Goal: Task Accomplishment & Management: Use online tool/utility

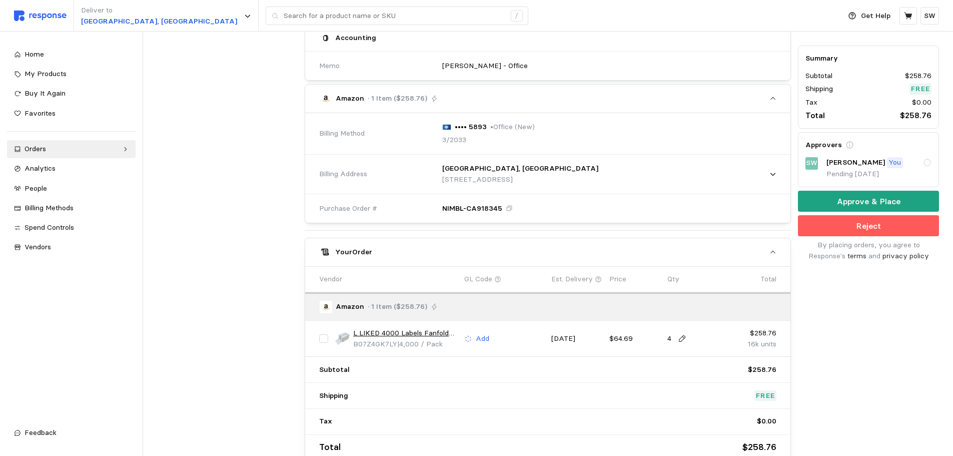
scroll to position [361, 0]
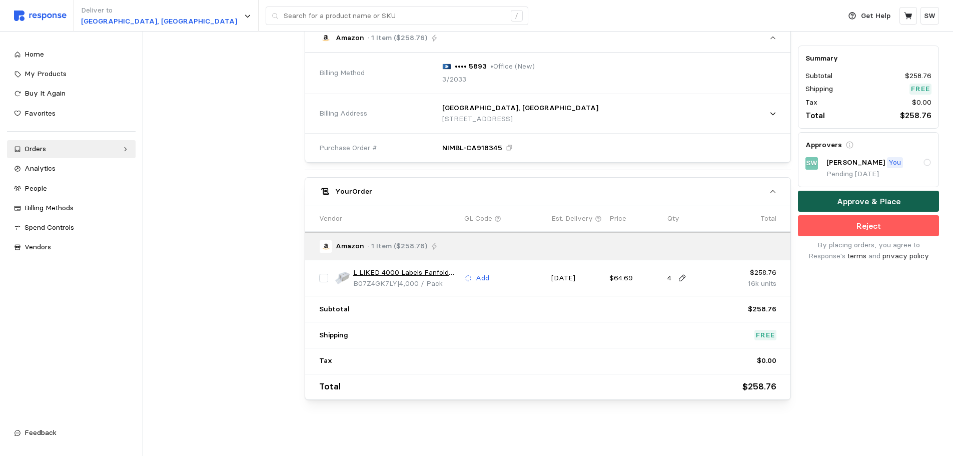
click at [814, 199] on button "Approve & Place" at bounding box center [868, 201] width 141 height 21
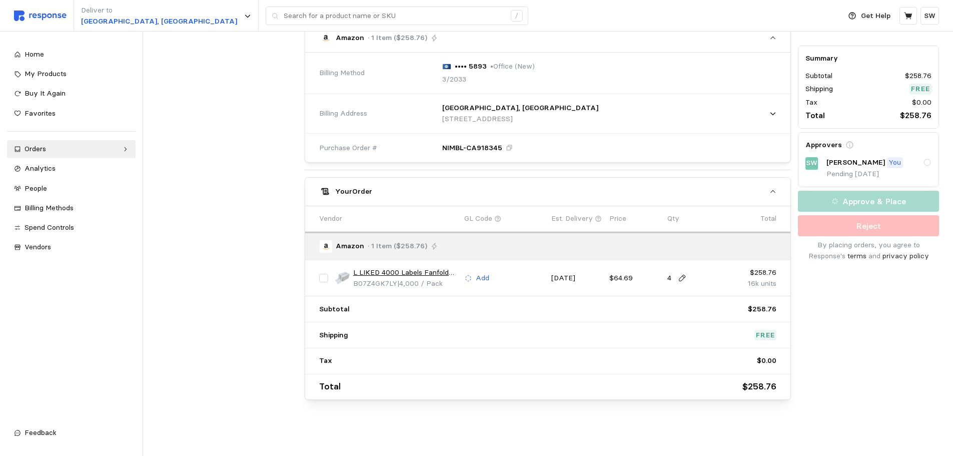
scroll to position [0, 0]
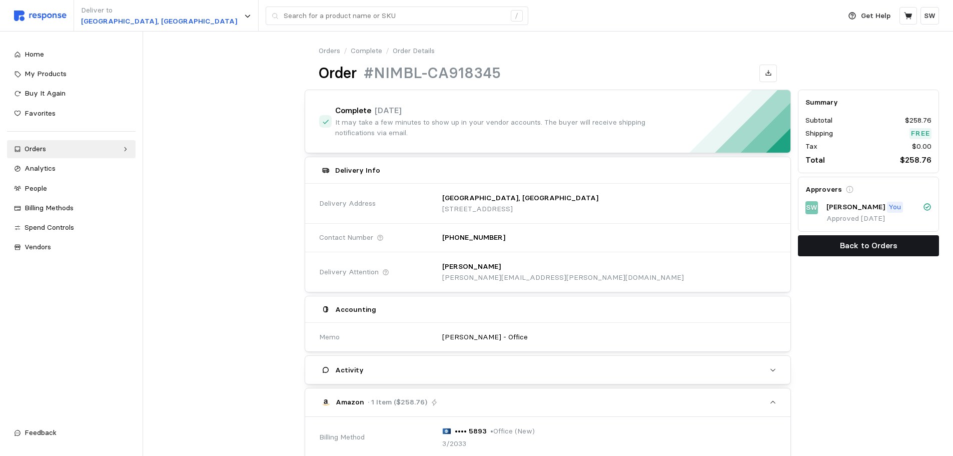
click at [850, 243] on p "Back to Orders" at bounding box center [869, 245] width 58 height 13
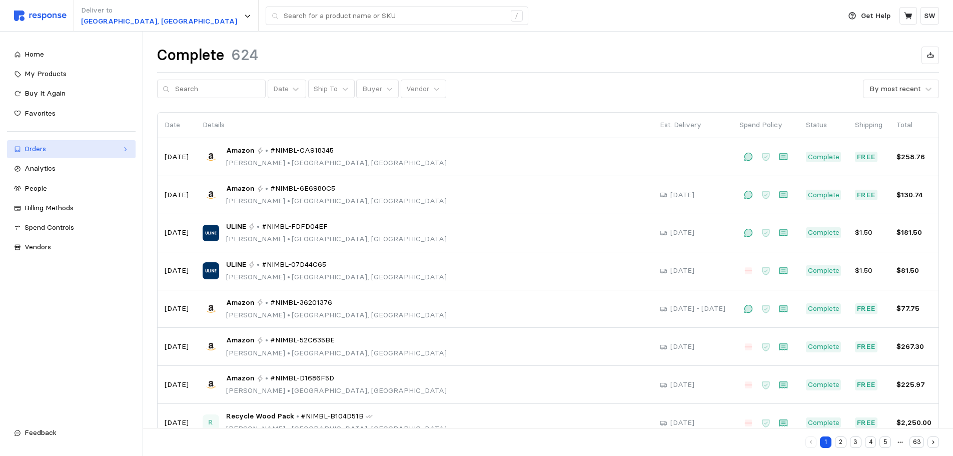
click at [79, 151] on div "Orders" at bounding box center [72, 149] width 94 height 11
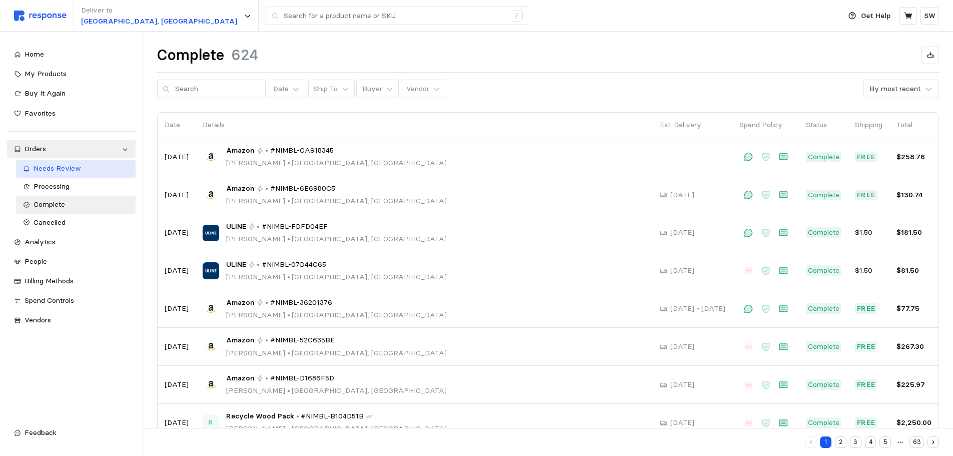
click at [61, 168] on span "Needs Review" at bounding box center [58, 168] width 48 height 9
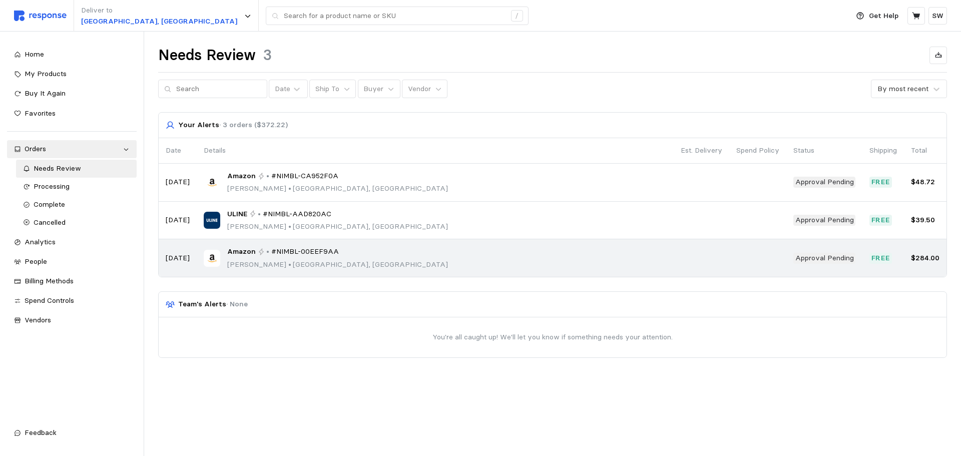
click at [362, 254] on div "Amazon • #NIMBL-00EEF9AA [PERSON_NAME] • [GEOGRAPHIC_DATA], [GEOGRAPHIC_DATA]" at bounding box center [435, 258] width 463 height 24
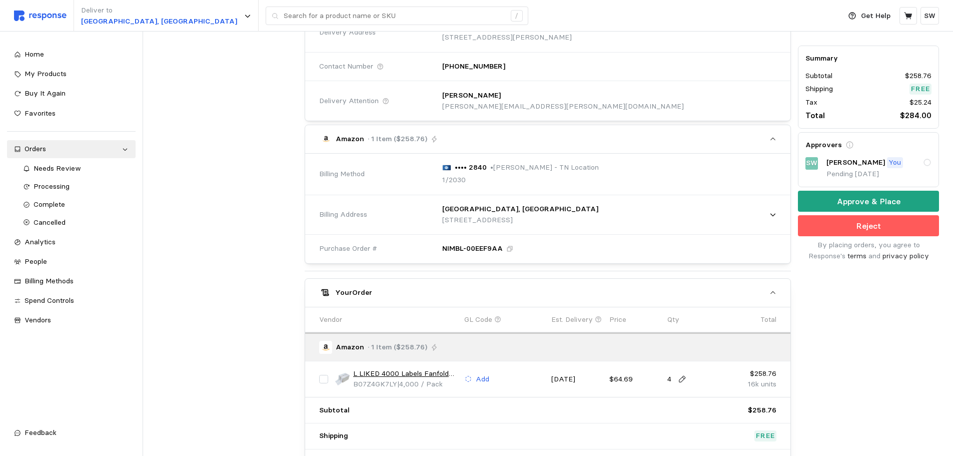
scroll to position [300, 0]
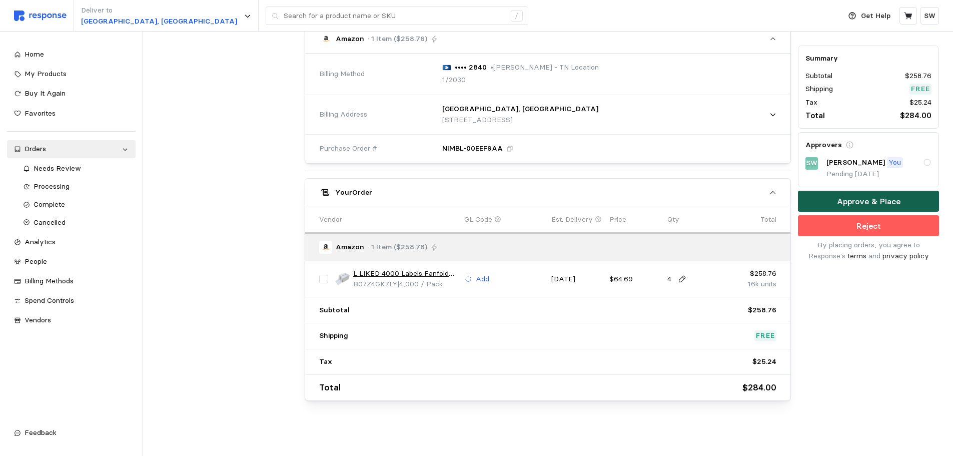
click at [849, 195] on p "Approve & Place" at bounding box center [869, 201] width 64 height 13
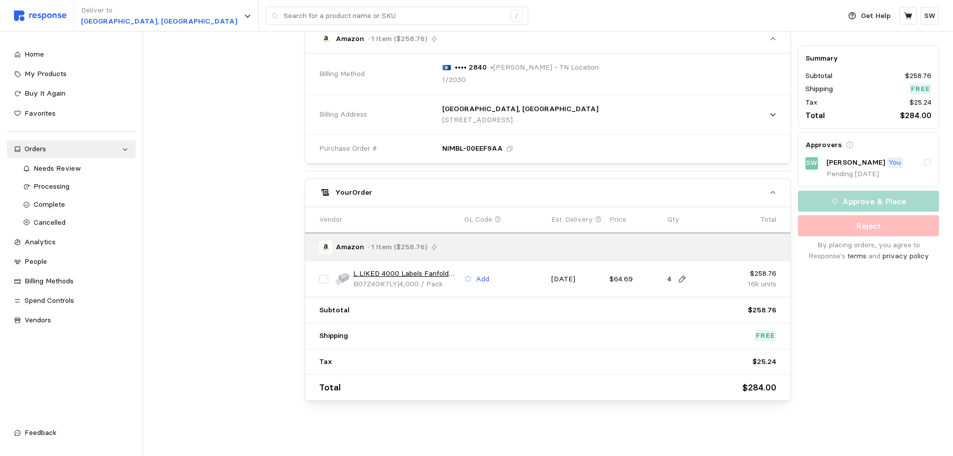
scroll to position [0, 0]
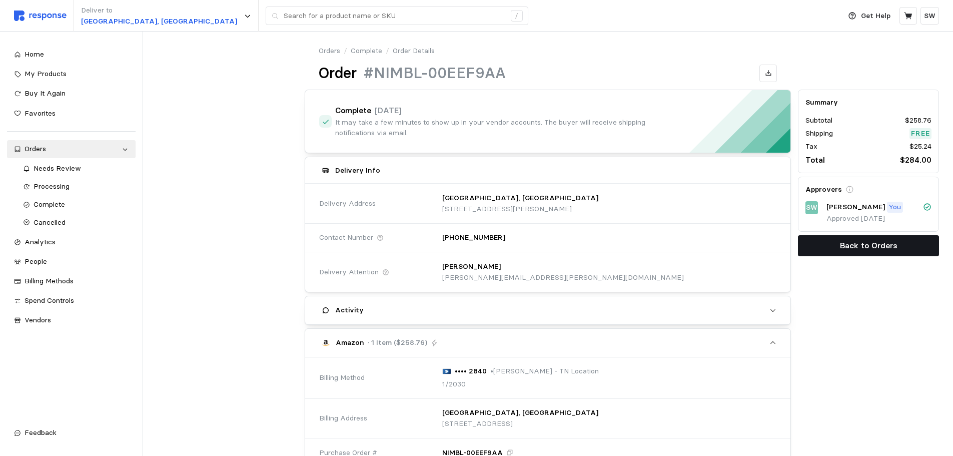
click at [827, 240] on button "Back to Orders" at bounding box center [868, 245] width 141 height 21
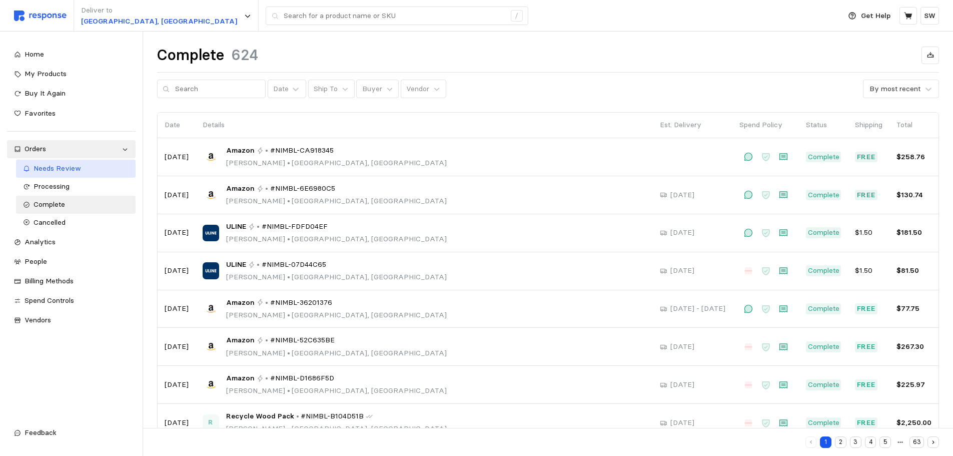
click at [78, 166] on span "Needs Review" at bounding box center [58, 168] width 48 height 9
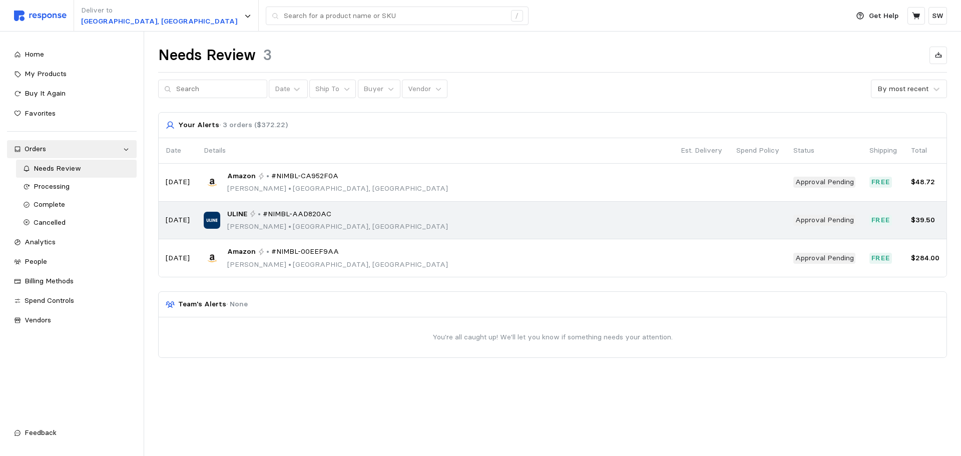
click at [338, 223] on p "[PERSON_NAME] • [GEOGRAPHIC_DATA], [GEOGRAPHIC_DATA]" at bounding box center [337, 226] width 221 height 11
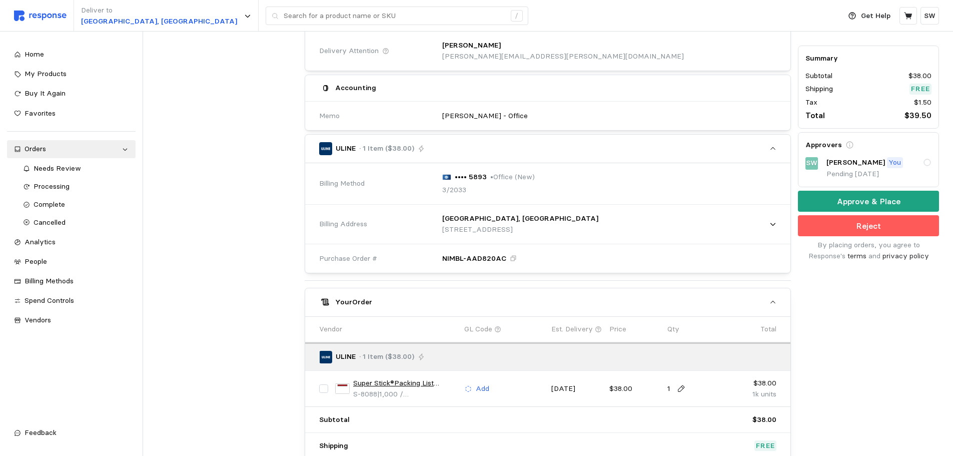
scroll to position [350, 0]
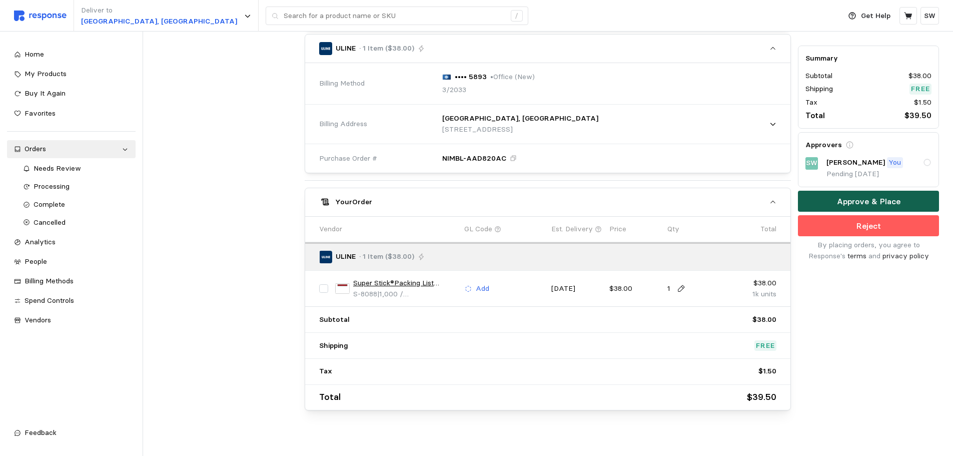
click at [818, 202] on button "Approve & Place" at bounding box center [868, 201] width 141 height 21
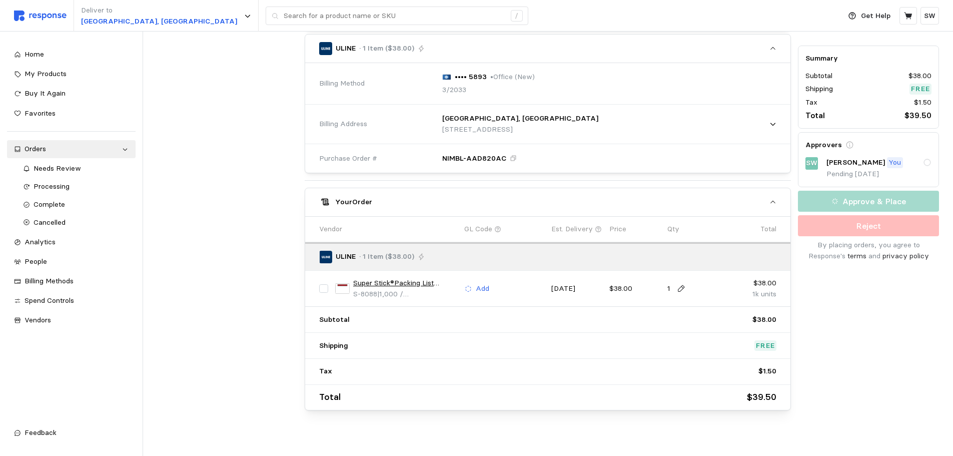
scroll to position [0, 0]
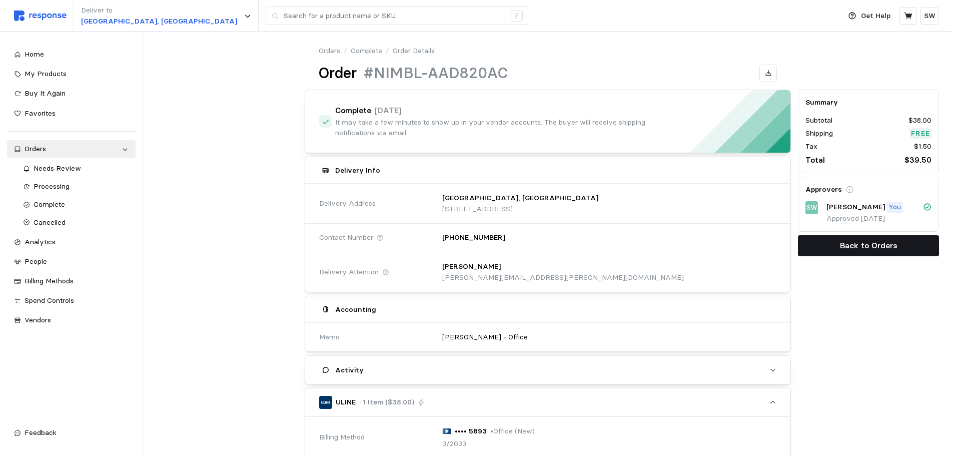
click at [895, 242] on p "Back to Orders" at bounding box center [869, 245] width 58 height 13
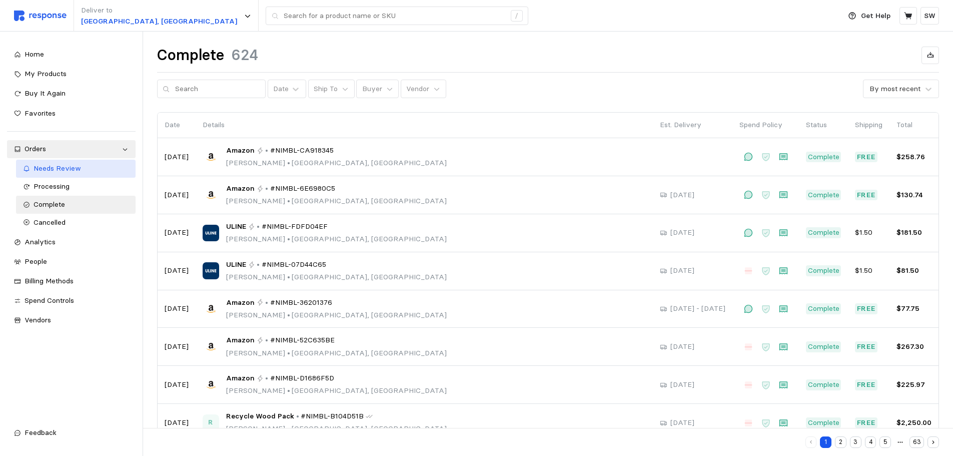
click at [75, 167] on span "Needs Review" at bounding box center [58, 168] width 48 height 9
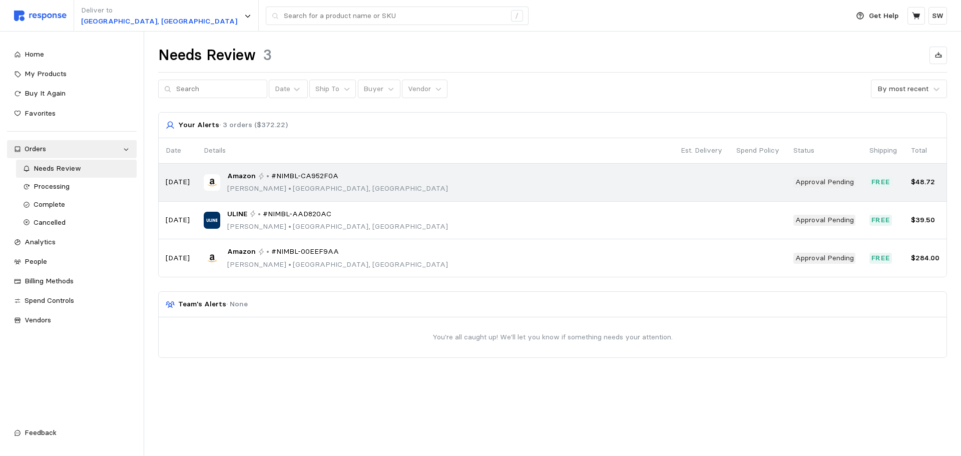
click at [279, 176] on span "#NIMBL-CA952F0A" at bounding box center [304, 176] width 67 height 11
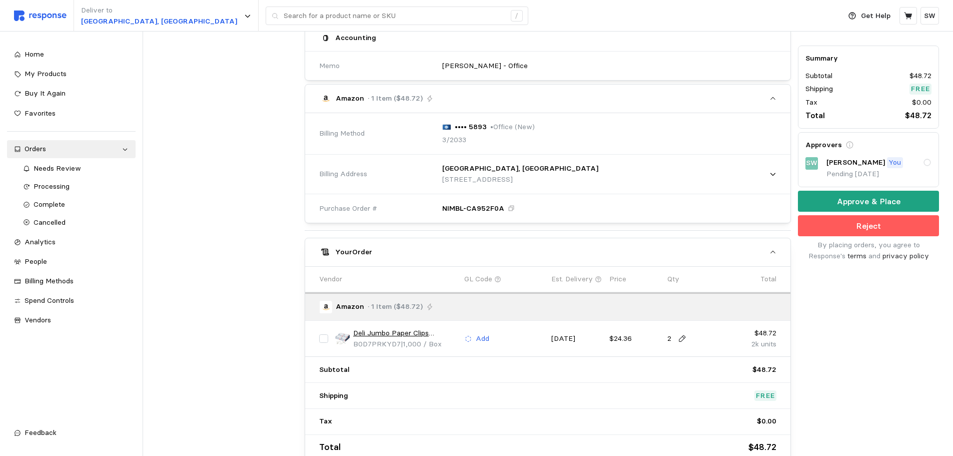
scroll to position [350, 0]
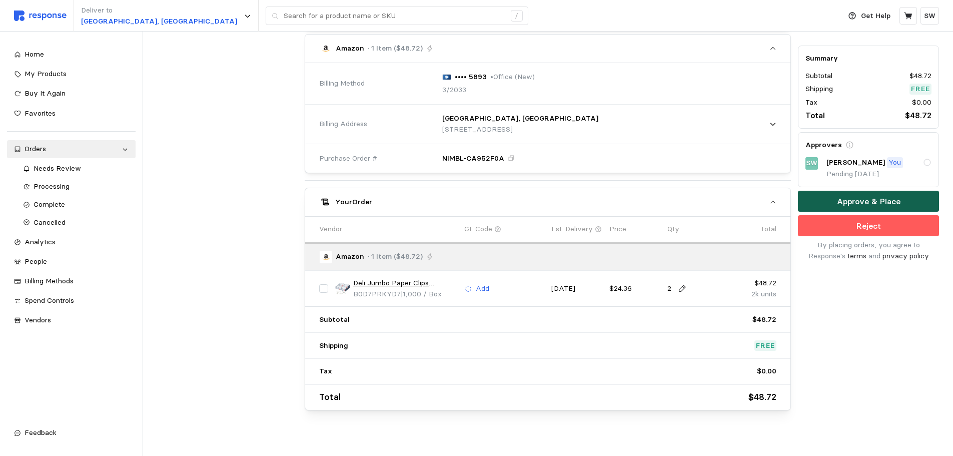
click at [836, 202] on button "Approve & Place" at bounding box center [868, 201] width 141 height 21
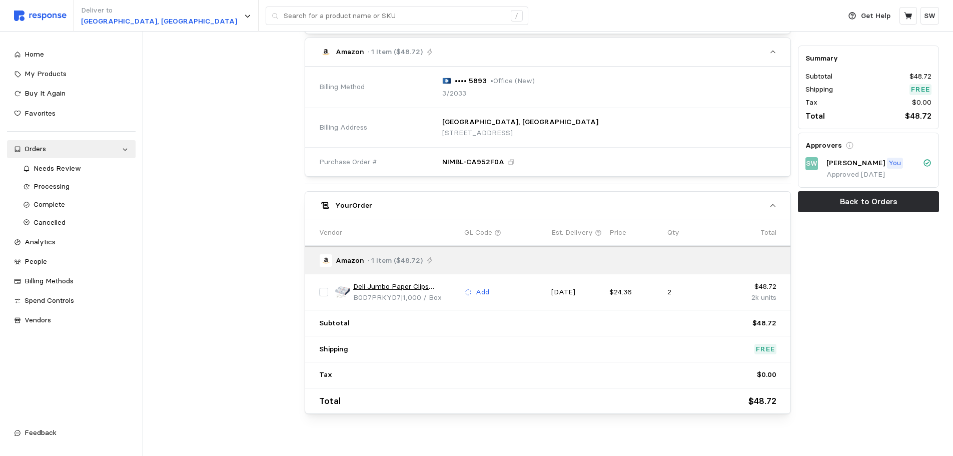
scroll to position [0, 0]
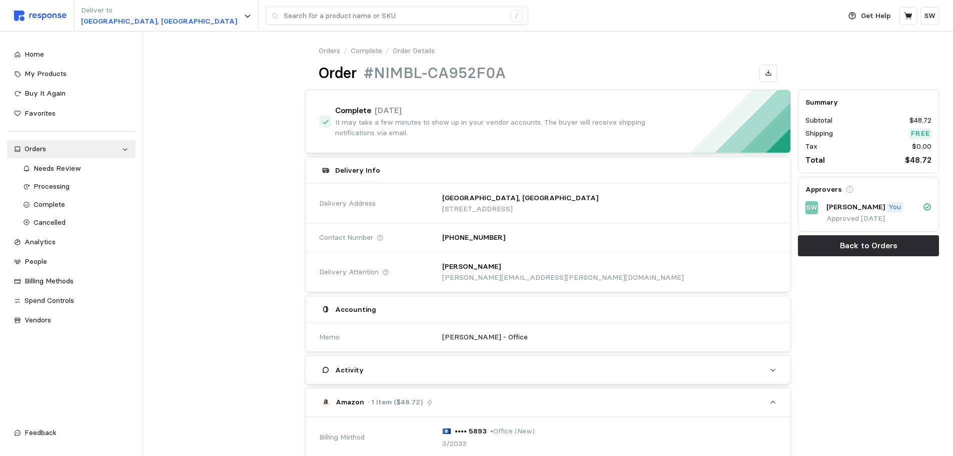
click at [839, 234] on div "Summary Subtotal $48.72 Shipping Free Tax $0.00 Total $48.72 Approvers SW [PERS…" at bounding box center [868, 173] width 141 height 167
click at [837, 244] on button "Back to Orders" at bounding box center [868, 245] width 141 height 21
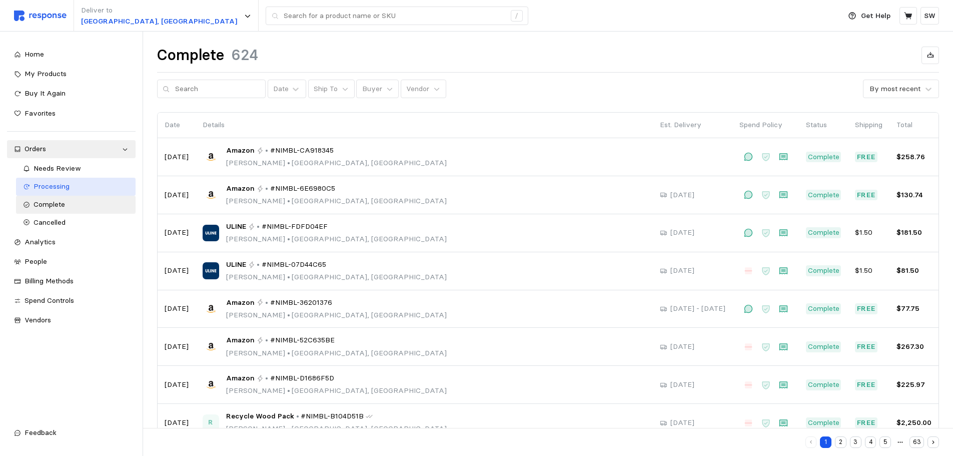
click at [70, 185] on div "Processing" at bounding box center [81, 186] width 95 height 11
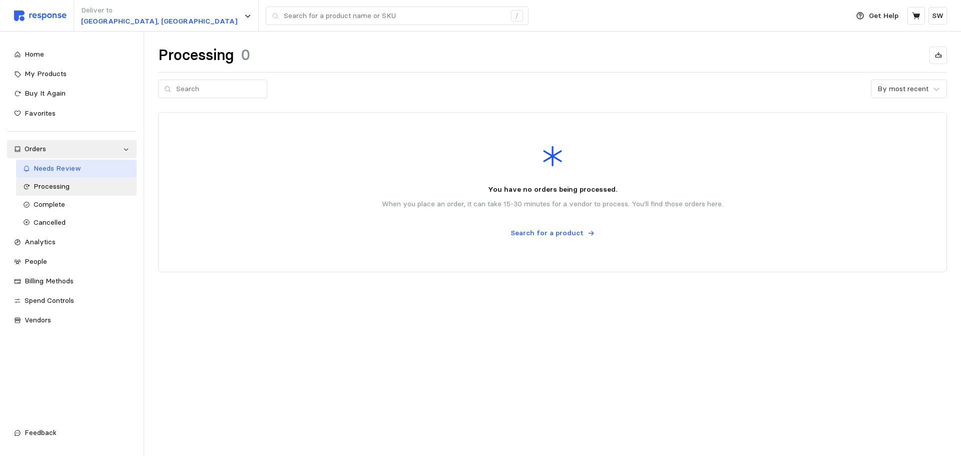
click at [70, 168] on span "Needs Review" at bounding box center [58, 168] width 48 height 9
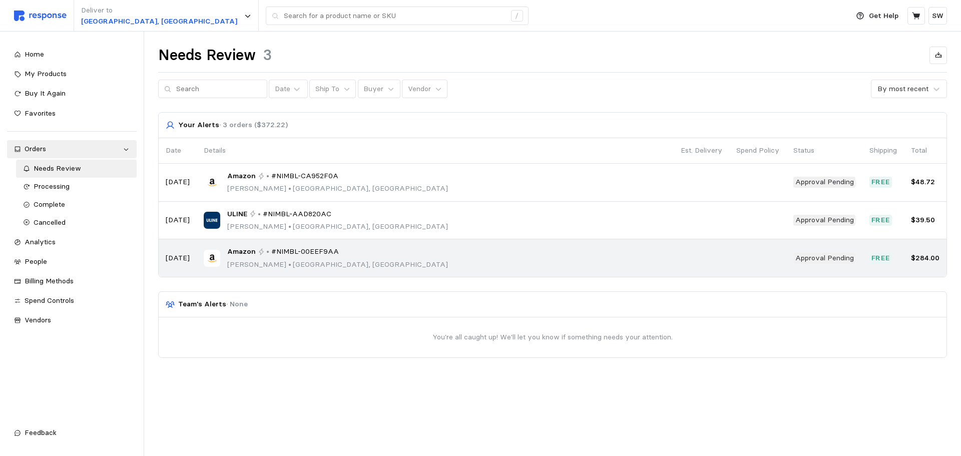
click at [271, 252] on span "#NIMBL-00EEF9AA" at bounding box center [305, 251] width 68 height 11
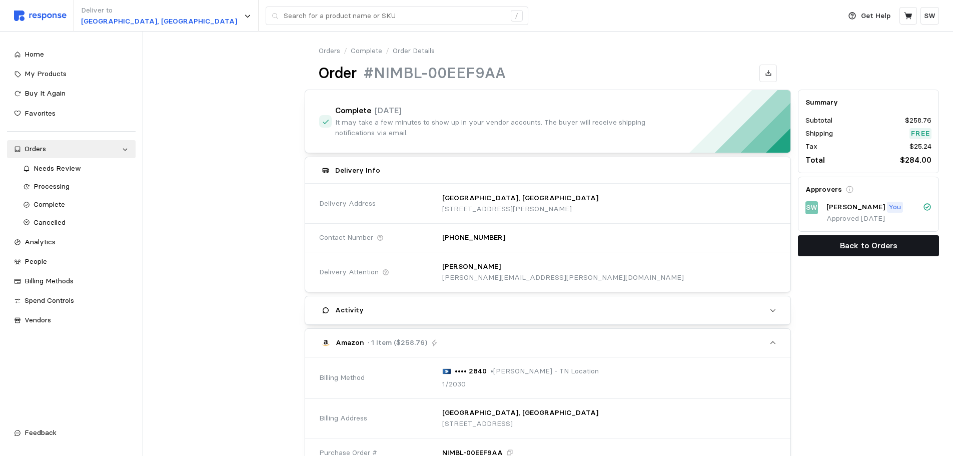
click at [856, 243] on p "Back to Orders" at bounding box center [869, 245] width 58 height 13
